Goal: Obtain resource: Obtain resource

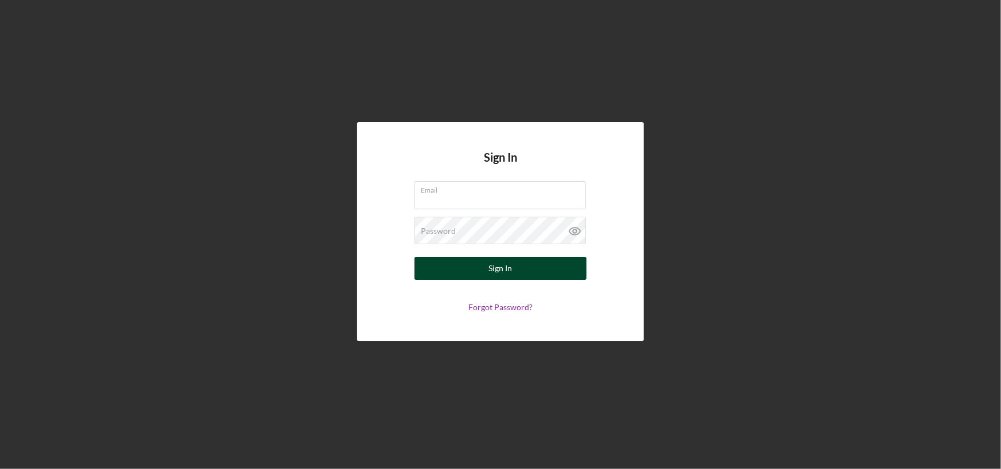
type input "[PERSON_NAME][EMAIL_ADDRESS][DOMAIN_NAME]"
click at [488, 265] on button "Sign In" at bounding box center [500, 268] width 172 height 23
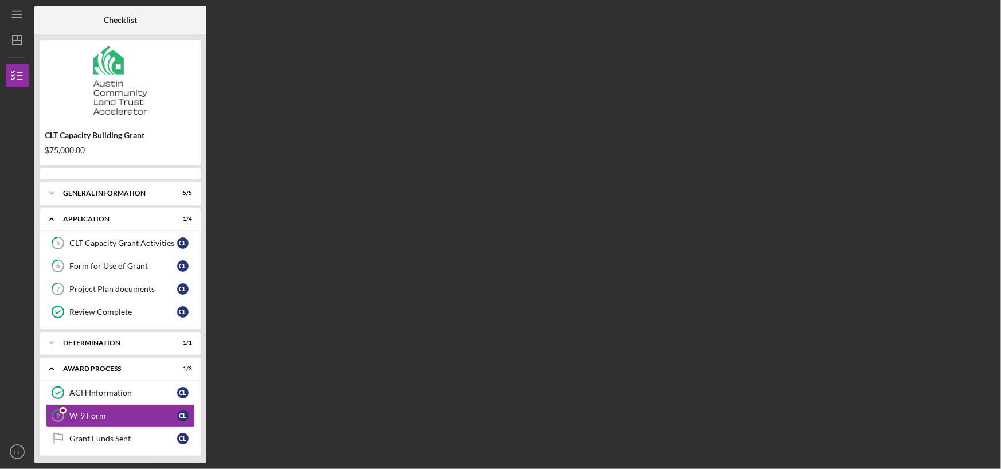
scroll to position [3, 0]
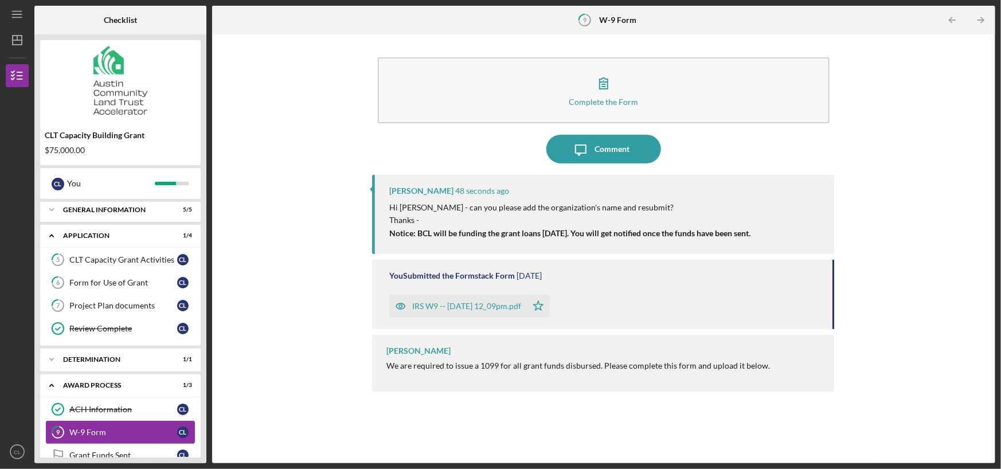
click at [140, 424] on link "9 W-9 Form C L" at bounding box center [120, 432] width 149 height 23
click at [489, 305] on div "IRS W9 -- [DATE] 12_09pm.pdf" at bounding box center [466, 305] width 109 height 9
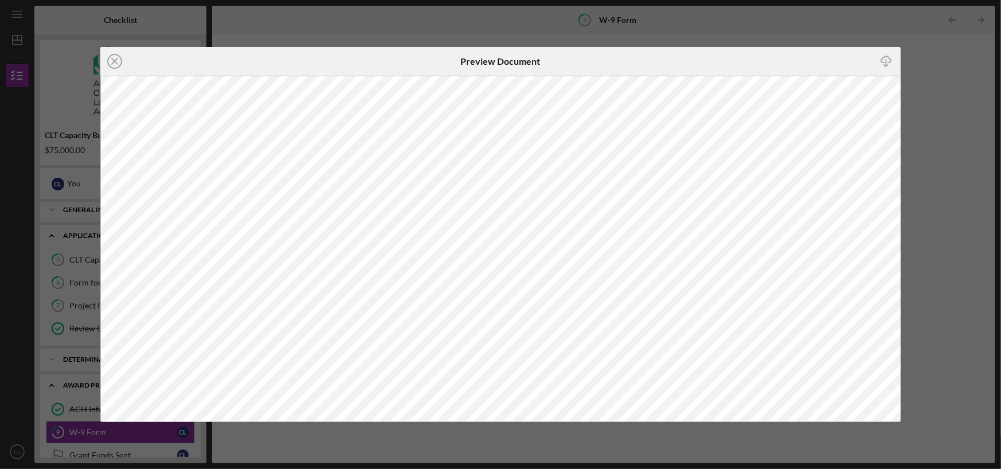
click at [955, 139] on div "Icon/Close Preview Document Icon/Download" at bounding box center [500, 234] width 1001 height 469
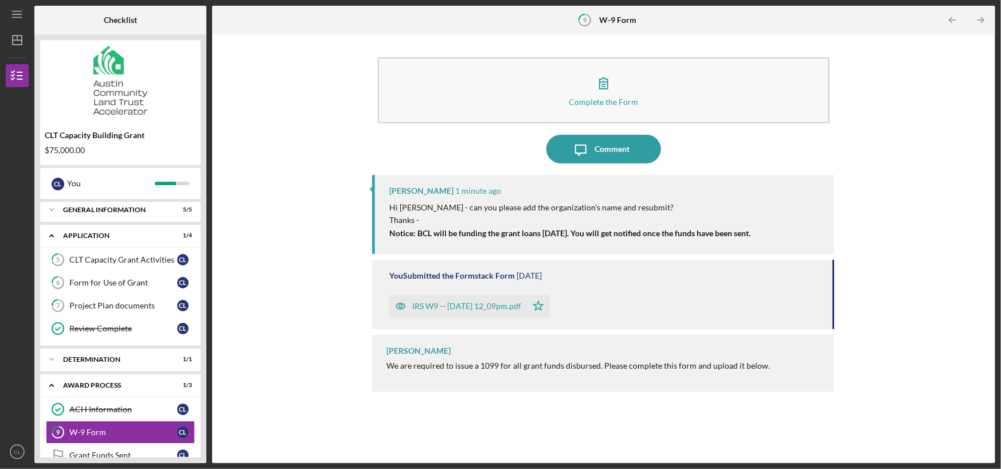
click at [491, 301] on div "IRS W9 -- [DATE] 12_09pm.pdf" at bounding box center [458, 306] width 138 height 23
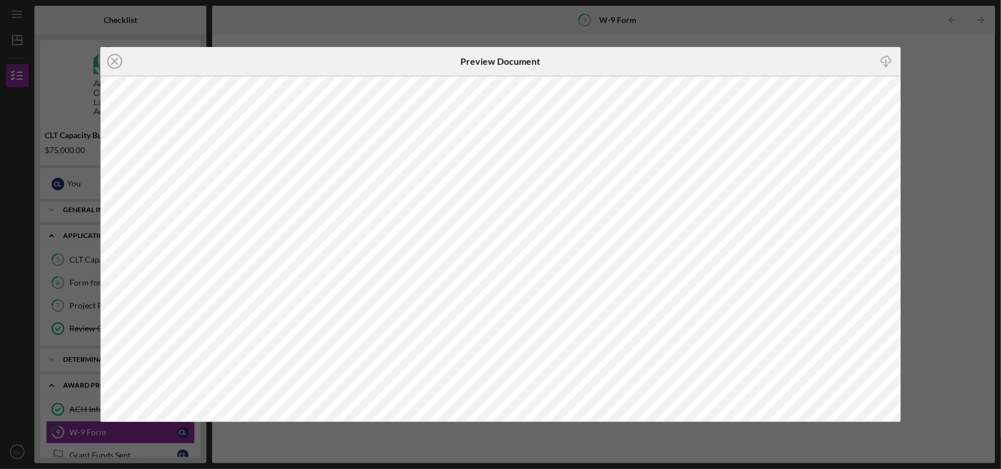
click at [945, 118] on div "Icon/Close Preview Document Icon/Download" at bounding box center [500, 234] width 1001 height 469
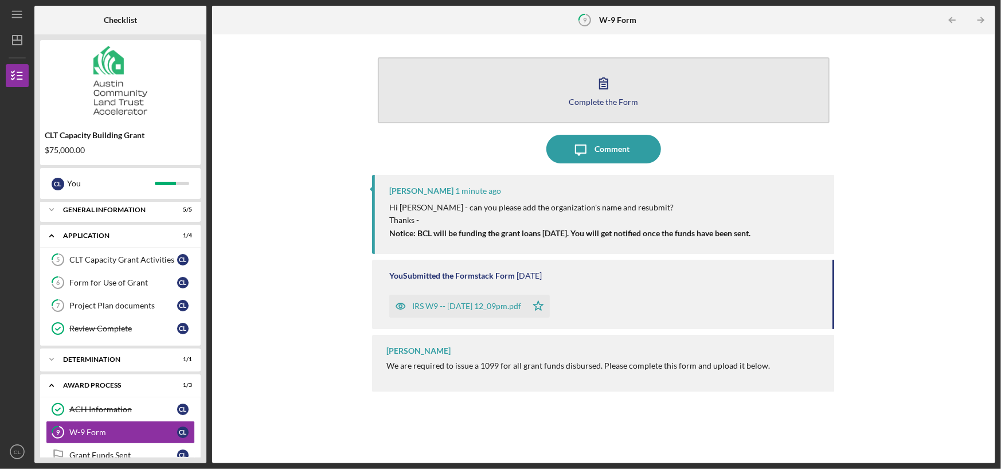
click at [607, 85] on icon "button" at bounding box center [603, 83] width 29 height 29
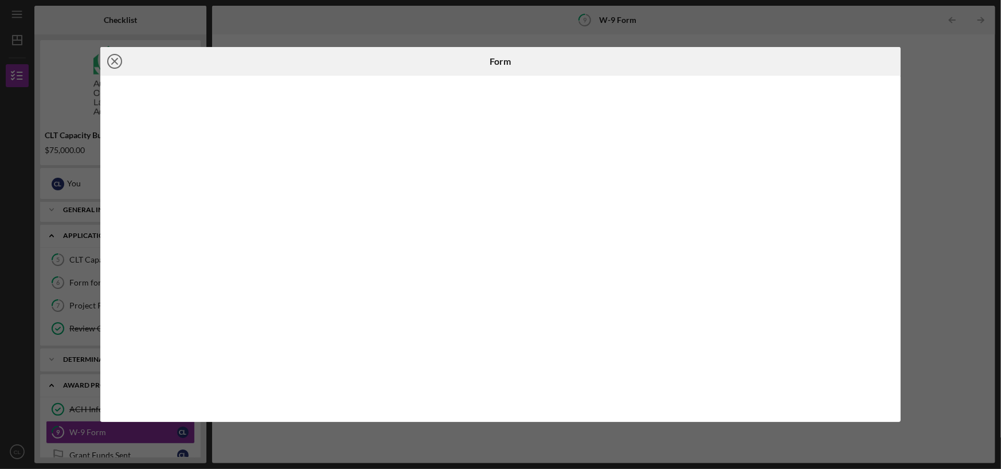
click at [116, 60] on line at bounding box center [115, 61] width 6 height 6
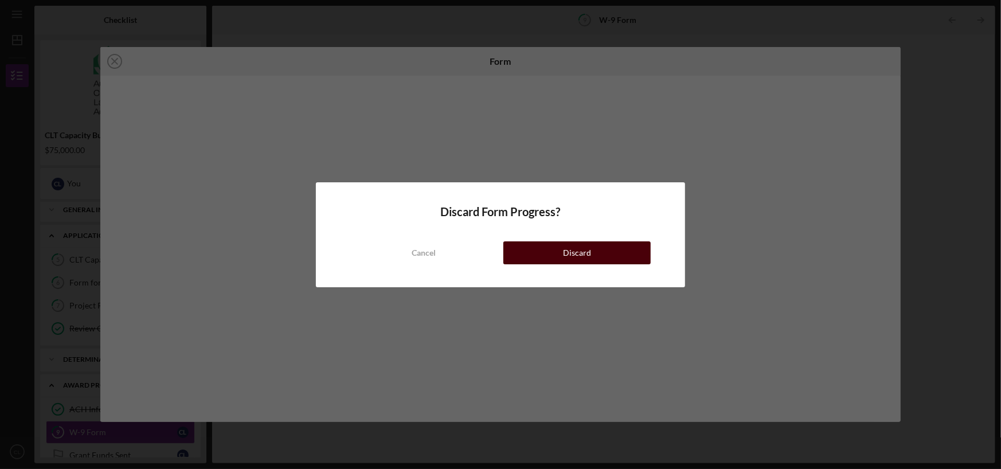
click at [592, 257] on button "Discard" at bounding box center [576, 252] width 147 height 23
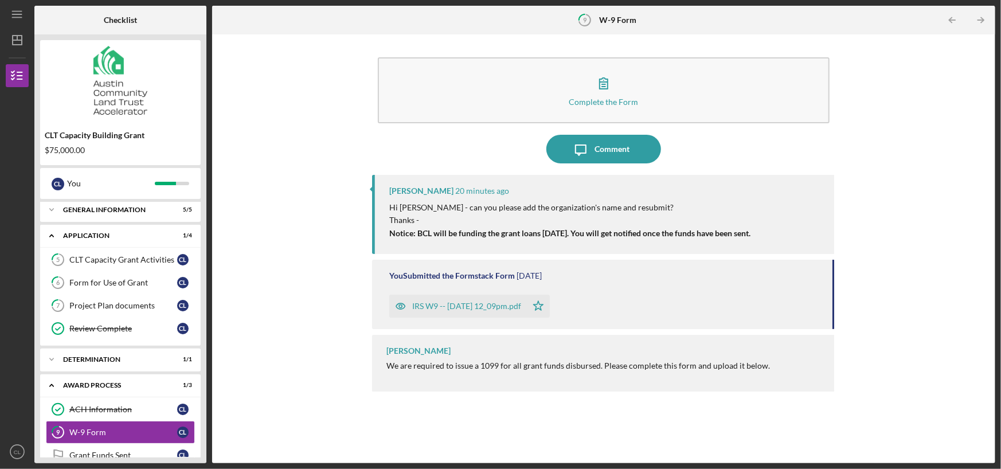
click at [504, 303] on div "IRS W9 -- [DATE] 12_09pm.pdf" at bounding box center [466, 305] width 109 height 9
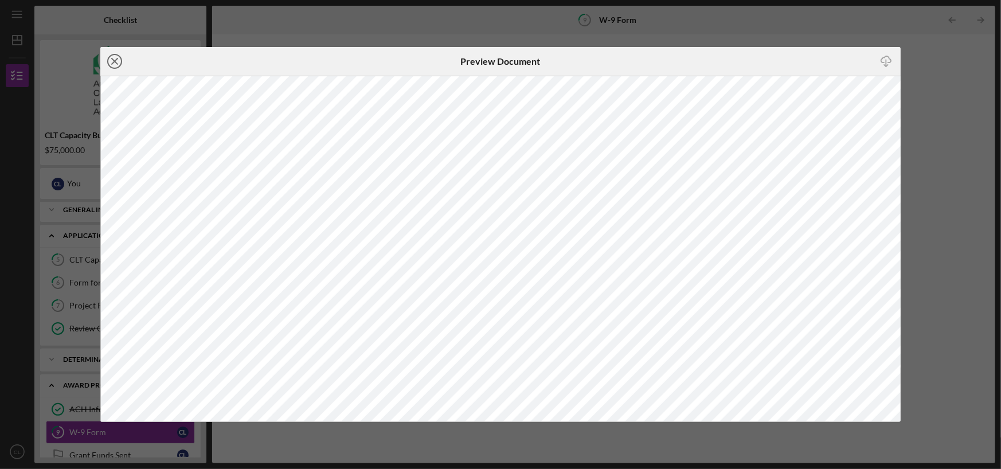
click at [112, 59] on line at bounding box center [115, 61] width 6 height 6
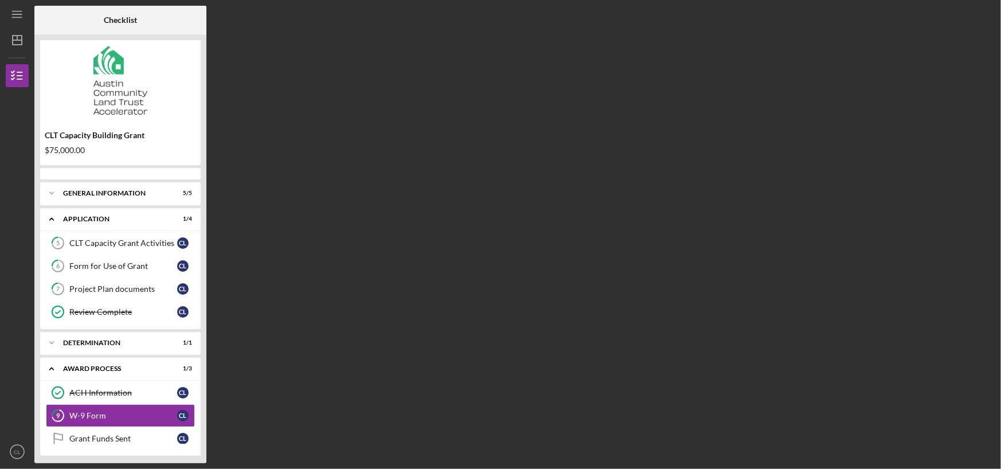
scroll to position [3, 0]
